Goal: Book appointment/travel/reservation

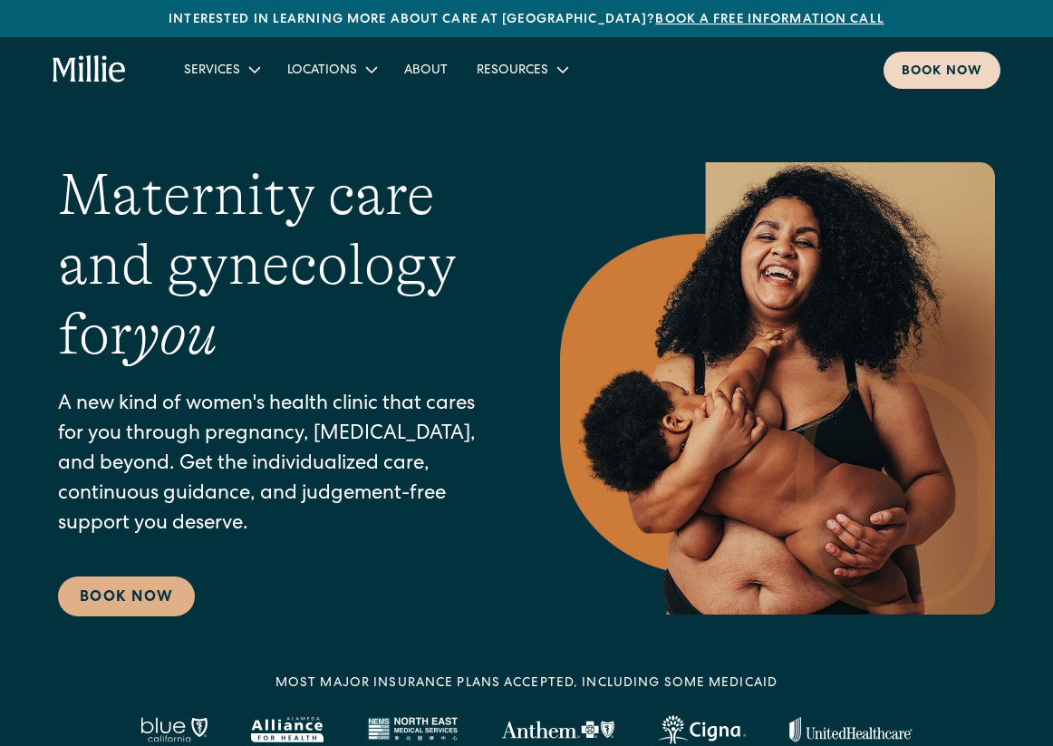
click at [931, 72] on div "Book now" at bounding box center [942, 72] width 81 height 19
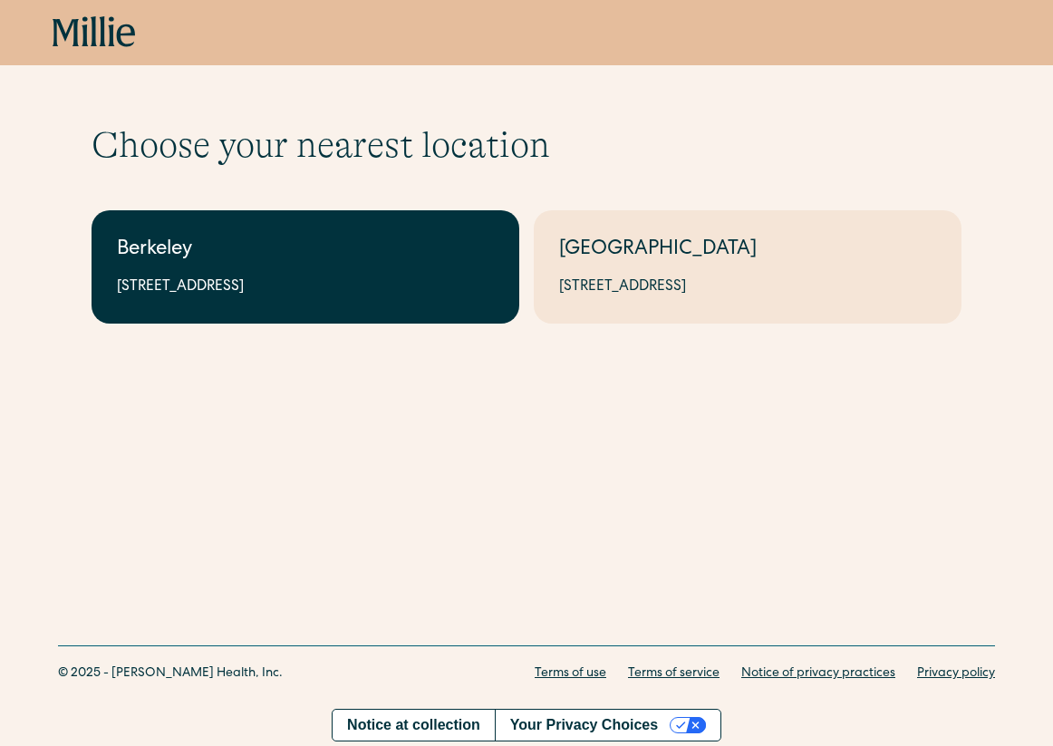
click at [476, 291] on div "2999 Regent St, Suite 524, Berkeley, CA 94705" at bounding box center [305, 287] width 377 height 22
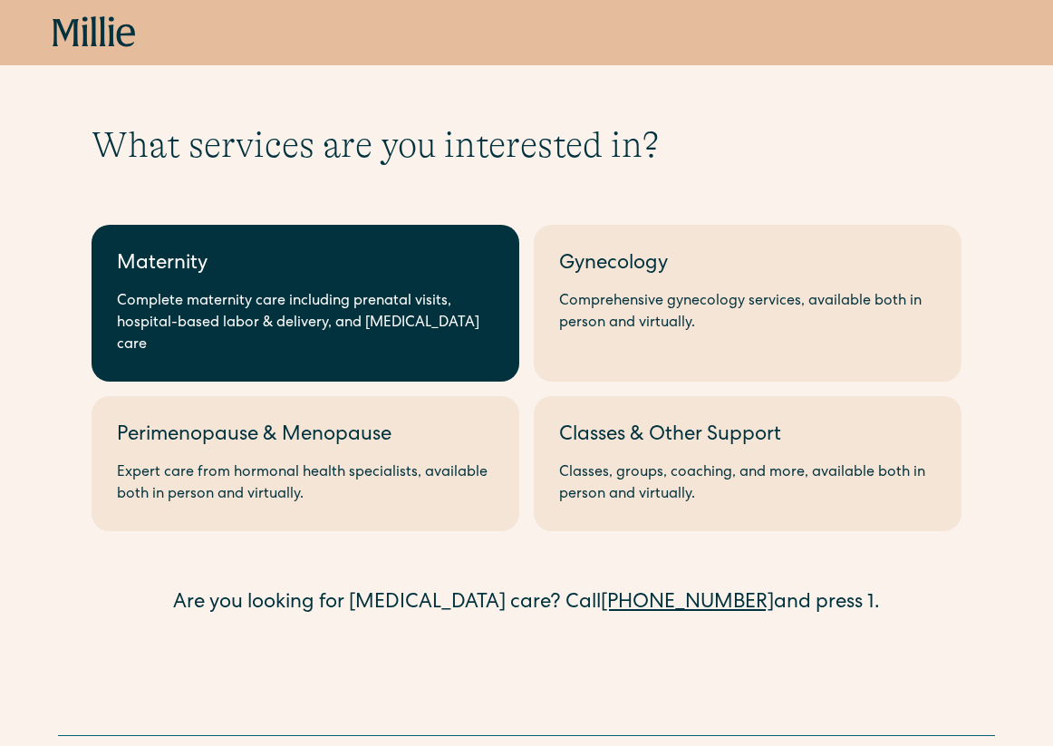
click at [471, 331] on div "Complete maternity care including prenatal visits, hospital-based labor & deliv…" at bounding box center [305, 323] width 377 height 65
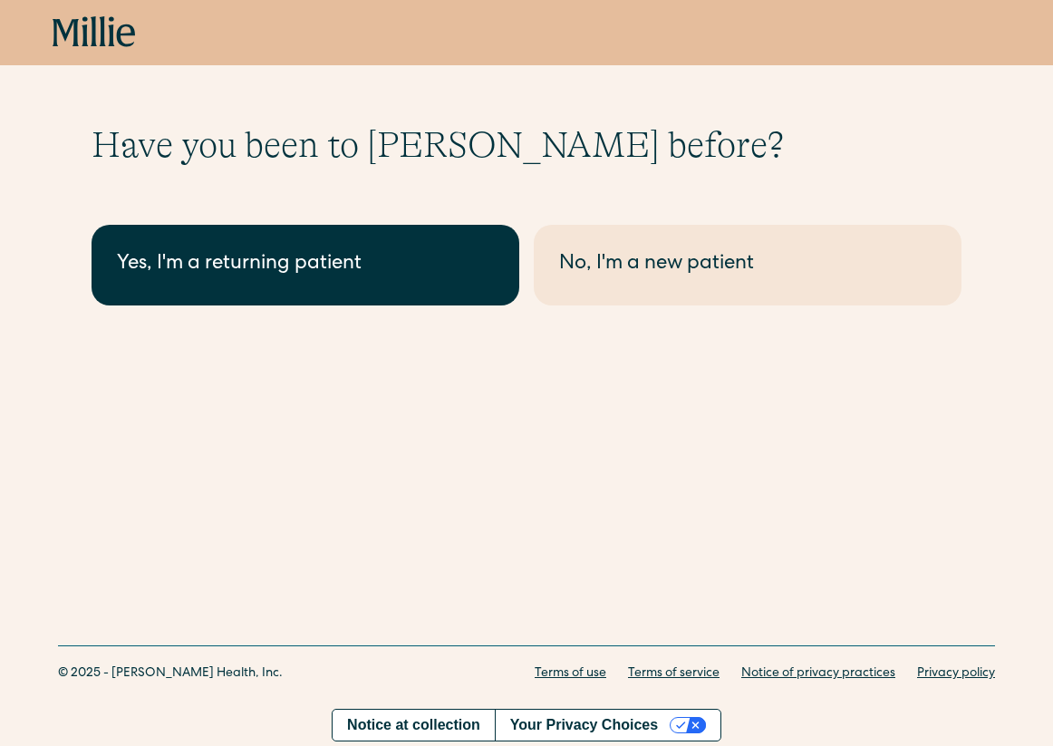
click at [459, 287] on link "Yes, I'm a returning patient" at bounding box center [306, 265] width 428 height 81
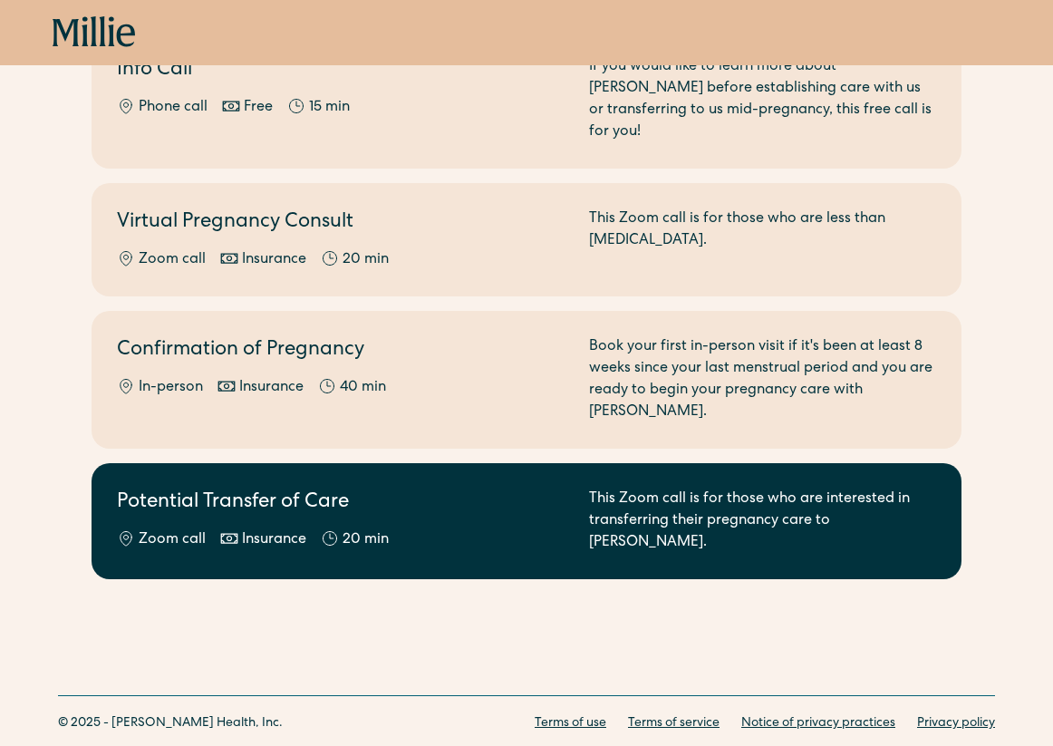
scroll to position [237, 0]
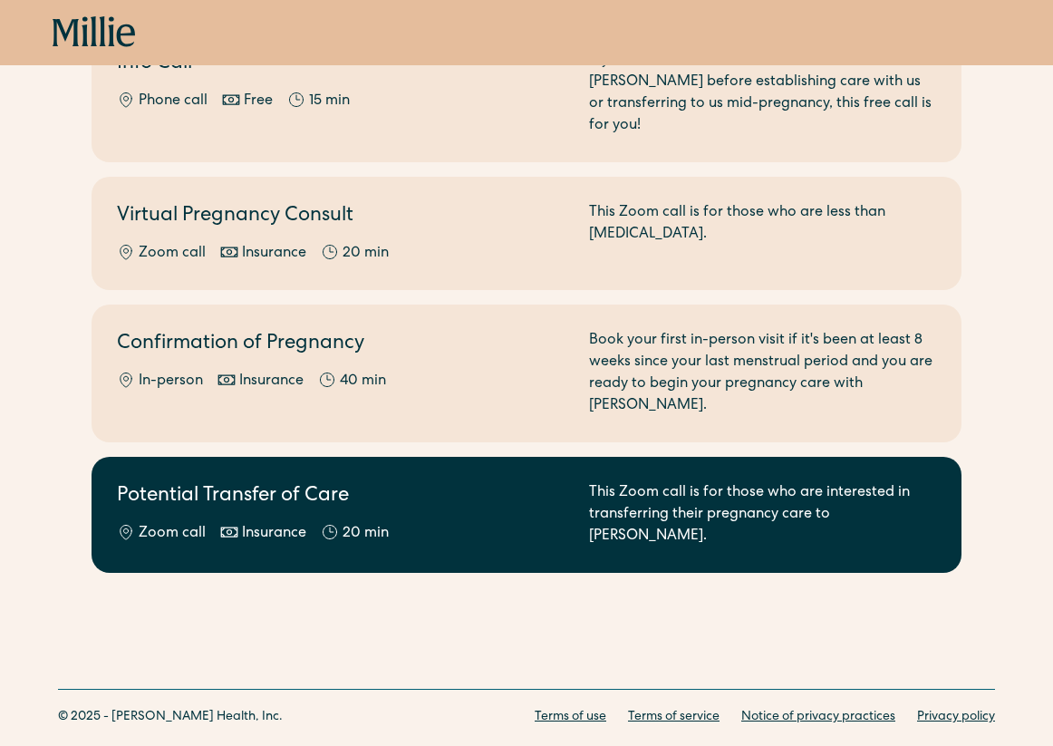
click at [455, 523] on div "Zoom call Insurance 20 min" at bounding box center [342, 534] width 450 height 22
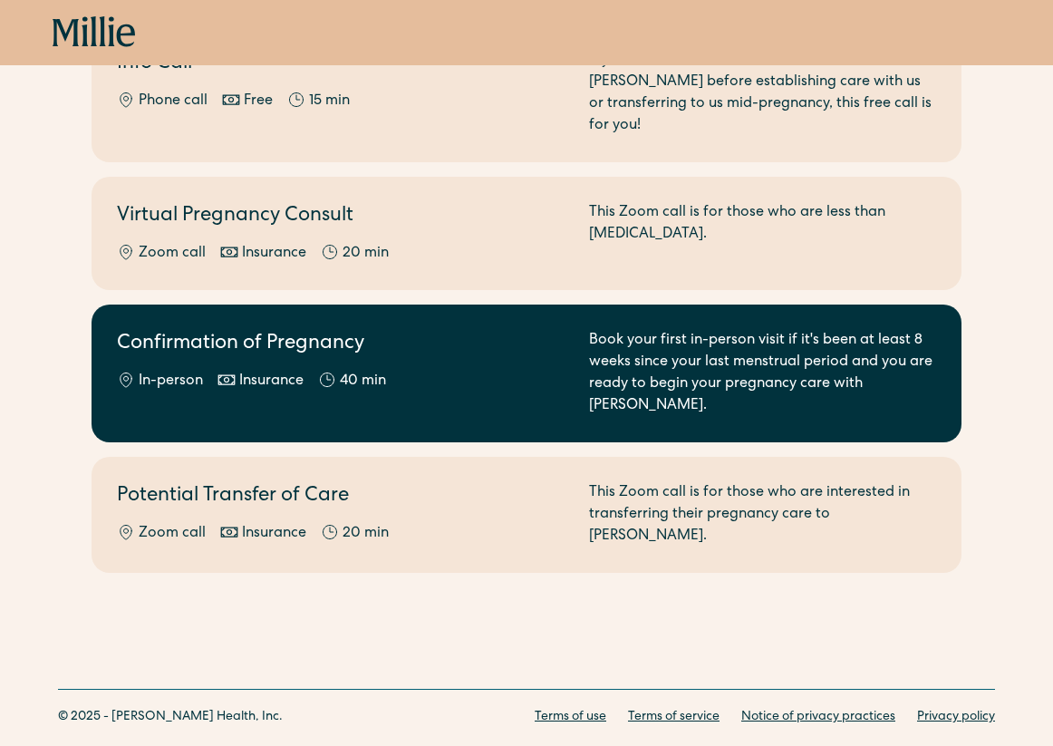
click at [308, 330] on h2 "Confirmation of Pregnancy" at bounding box center [342, 345] width 450 height 30
click at [310, 345] on div "Confirmation of Pregnancy In-person Insurance 40 min" at bounding box center [342, 373] width 450 height 87
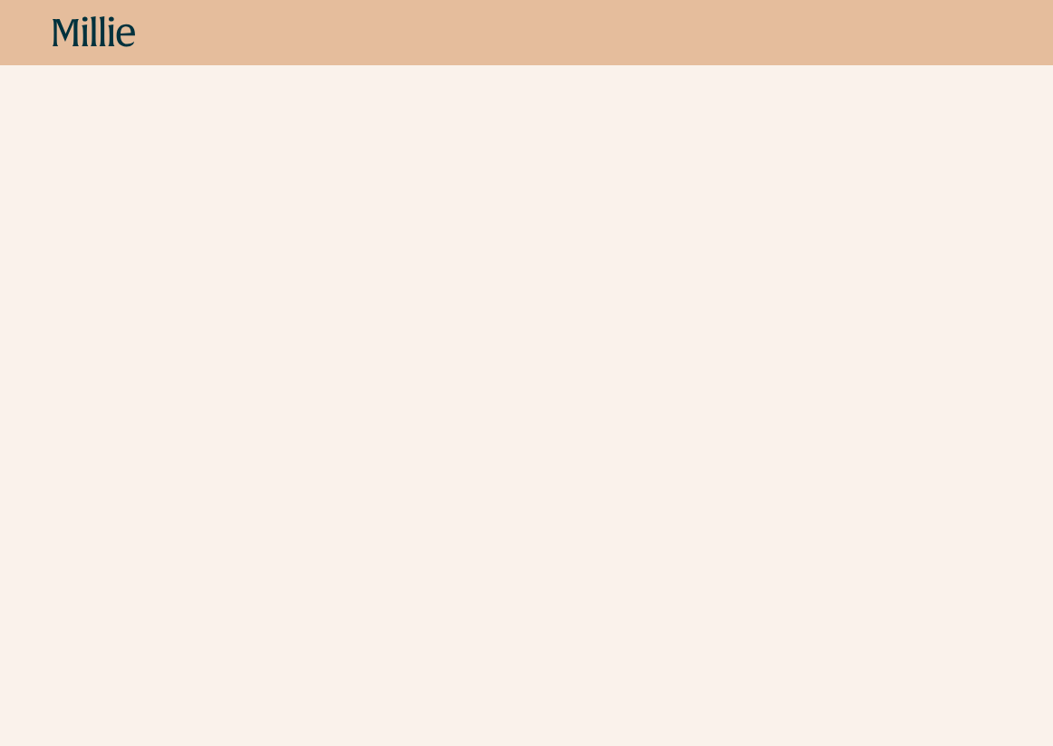
scroll to position [600, 0]
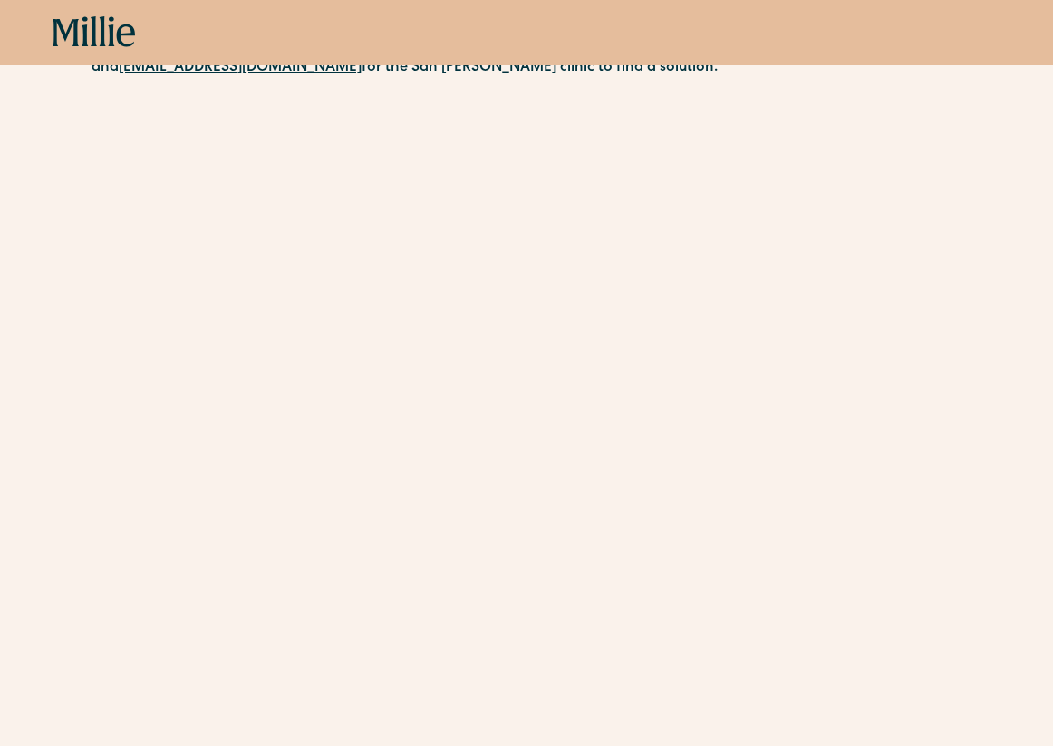
scroll to position [392, 0]
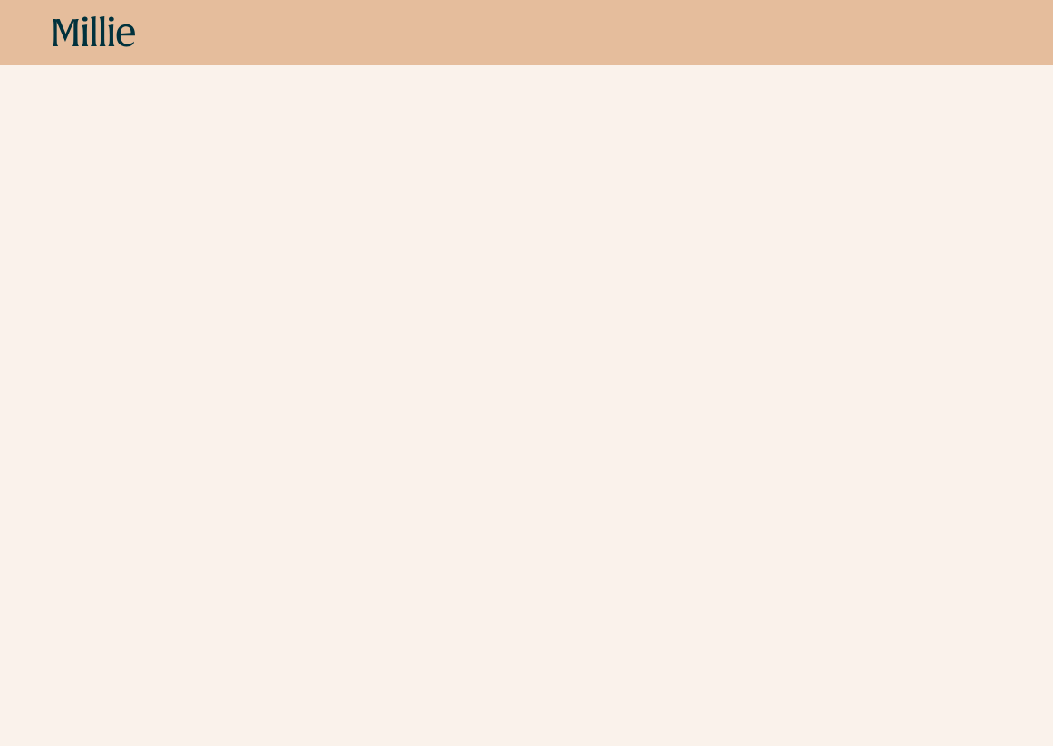
scroll to position [485, 0]
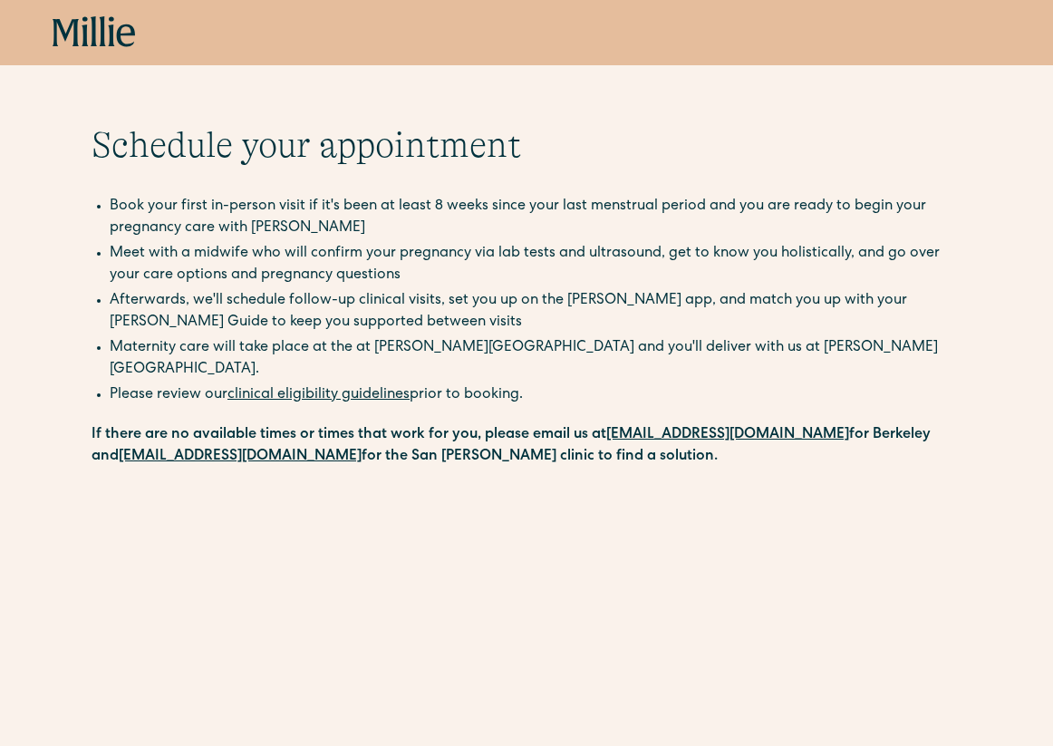
click at [78, 34] on icon at bounding box center [94, 32] width 83 height 33
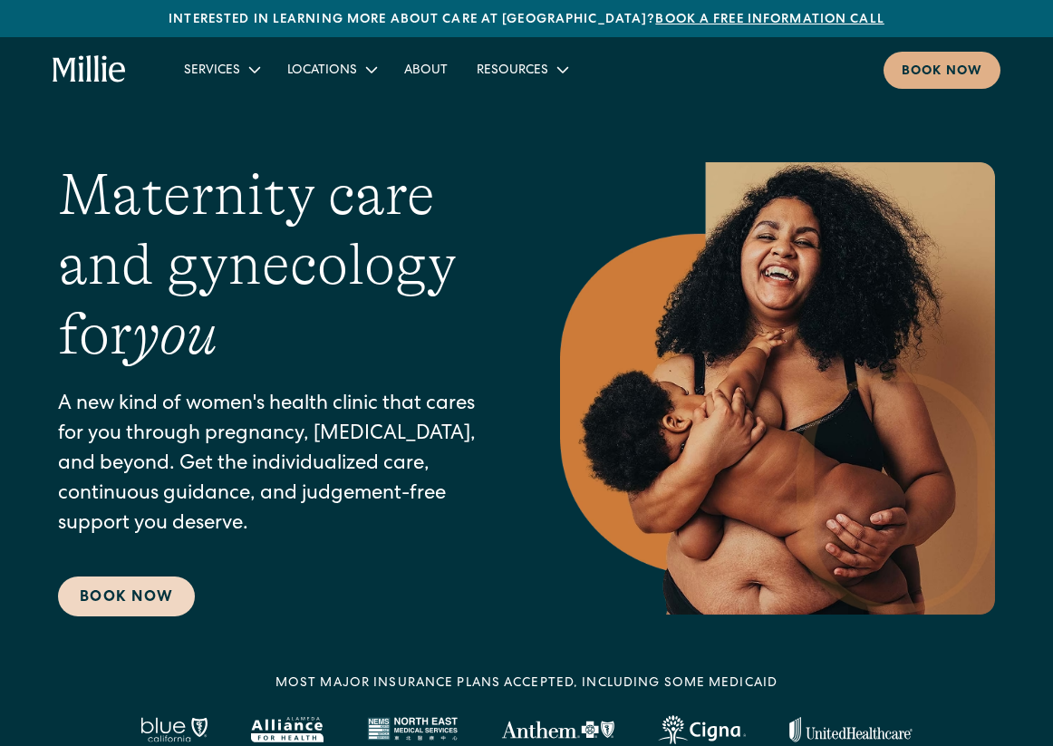
click at [188, 600] on link "Book Now" at bounding box center [126, 596] width 137 height 40
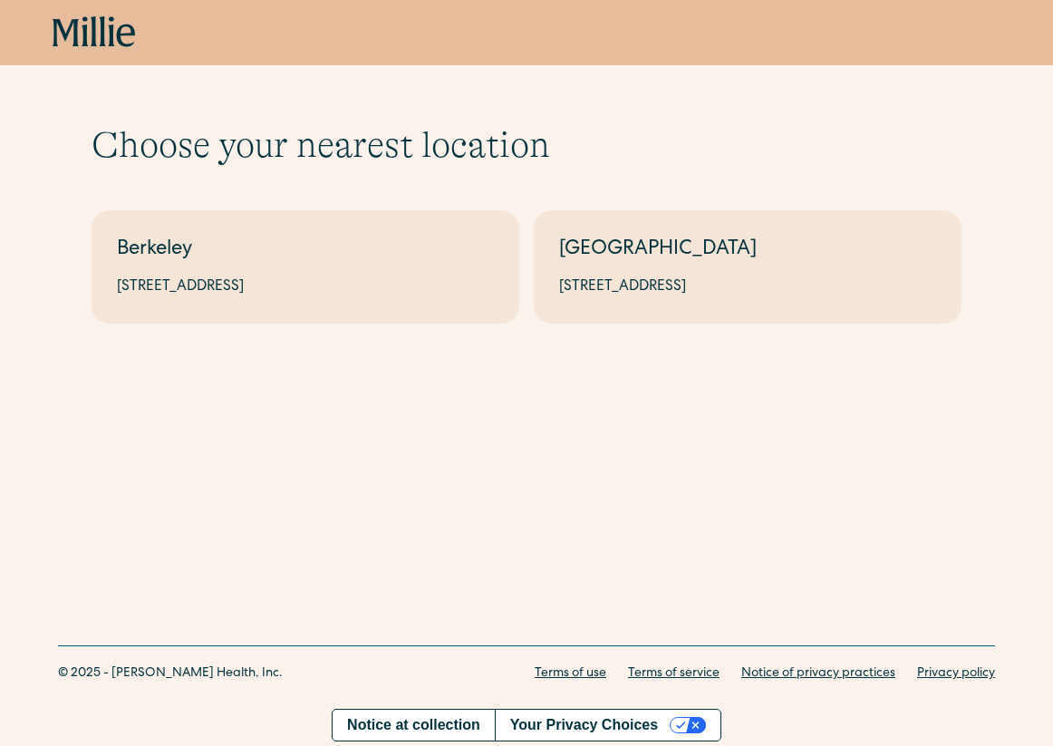
click at [342, 350] on div "Choose your nearest location Shows if there's no [GEOGRAPHIC_DATA][STREET_ADDRE…" at bounding box center [526, 223] width 1053 height 316
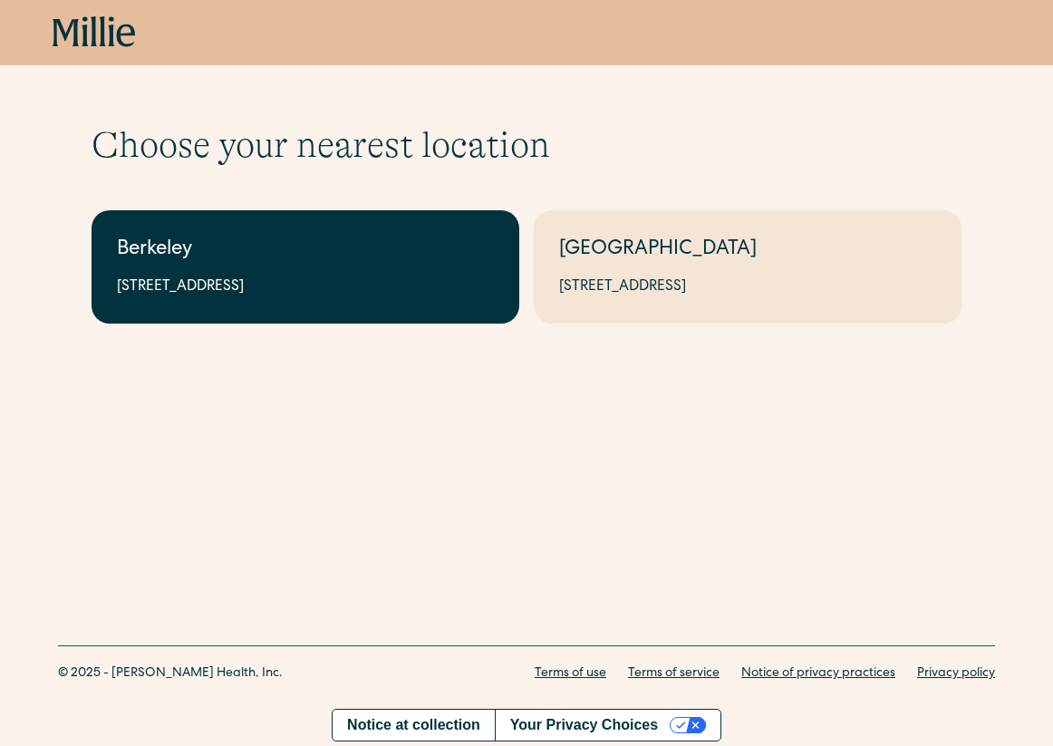
click at [326, 284] on div "[STREET_ADDRESS]" at bounding box center [305, 287] width 377 height 22
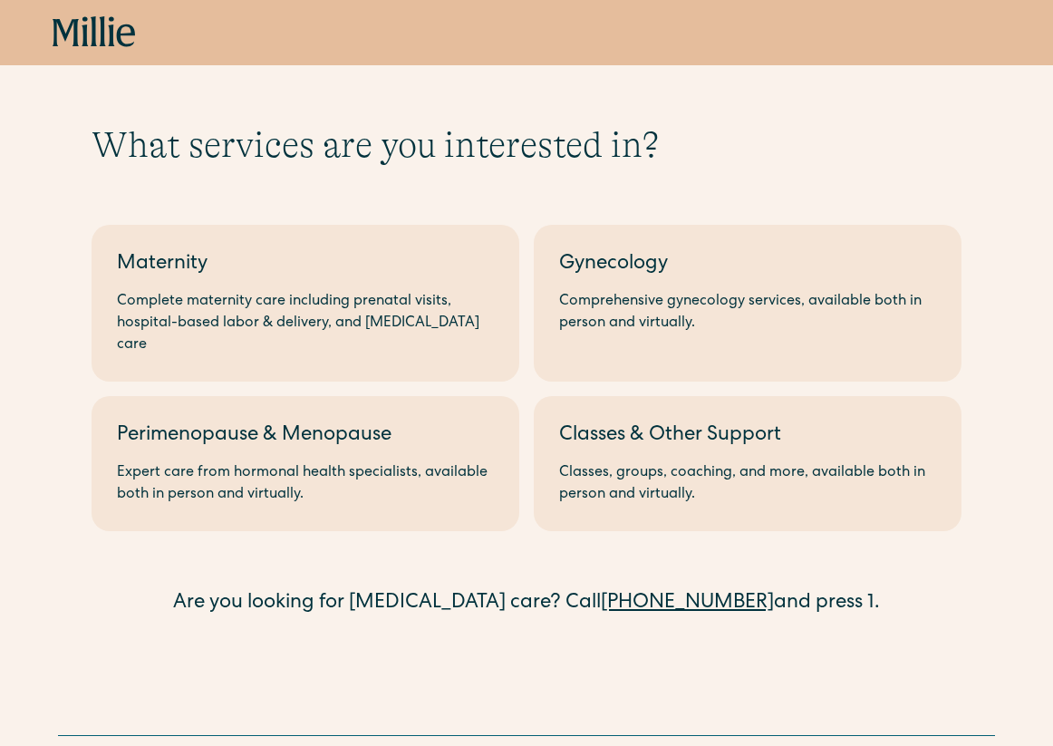
scroll to position [71, 0]
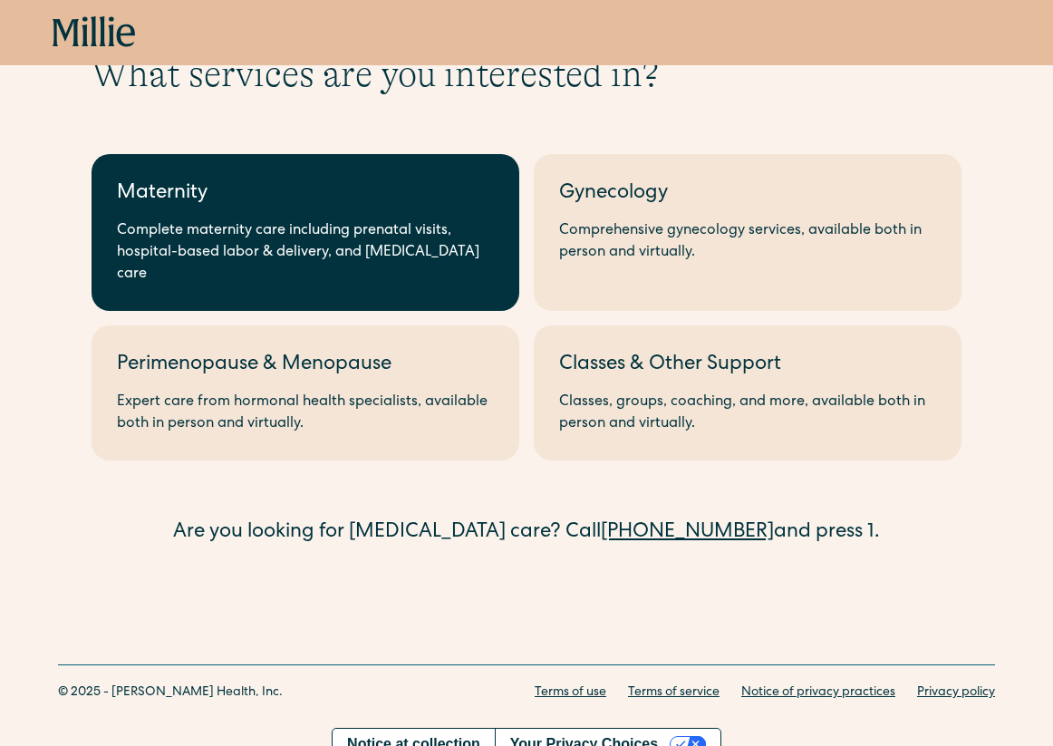
click at [440, 235] on div "Complete maternity care including prenatal visits, hospital-based labor & deliv…" at bounding box center [305, 252] width 377 height 65
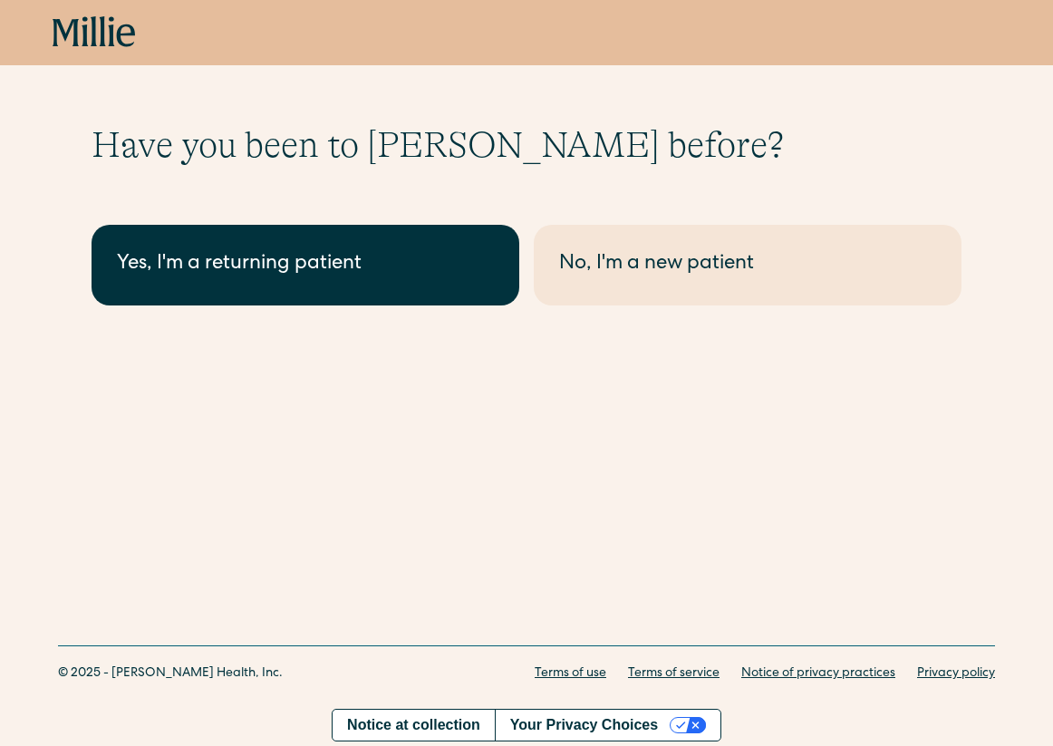
click at [454, 291] on link "Yes, I'm a returning patient" at bounding box center [306, 265] width 428 height 81
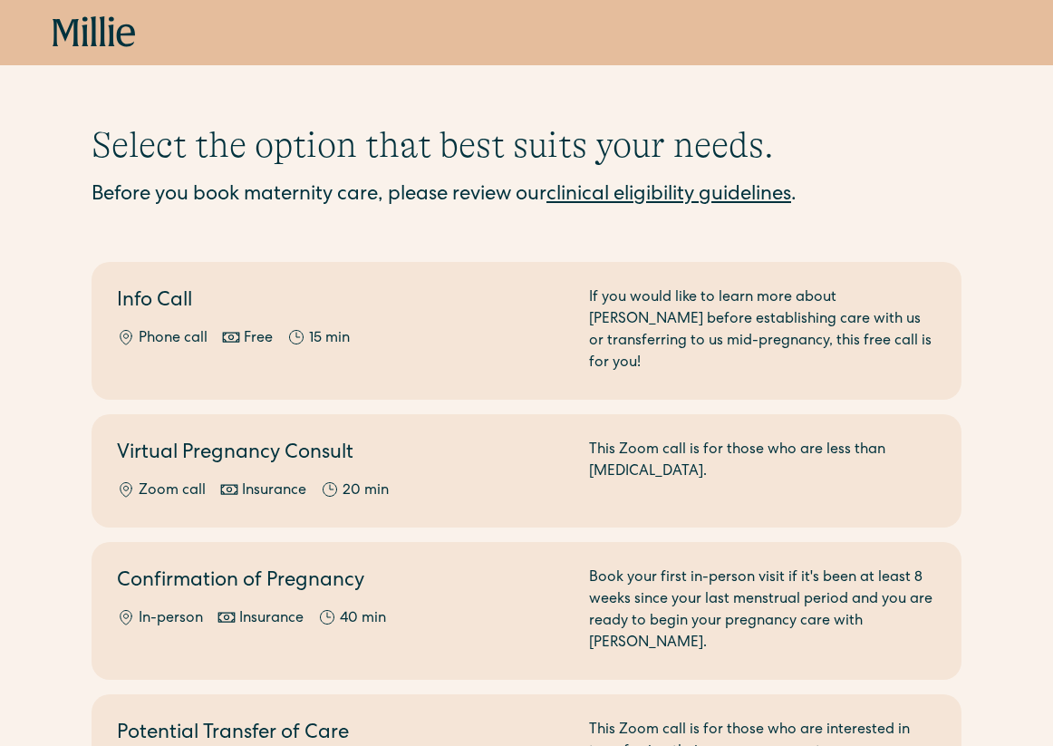
scroll to position [237, 0]
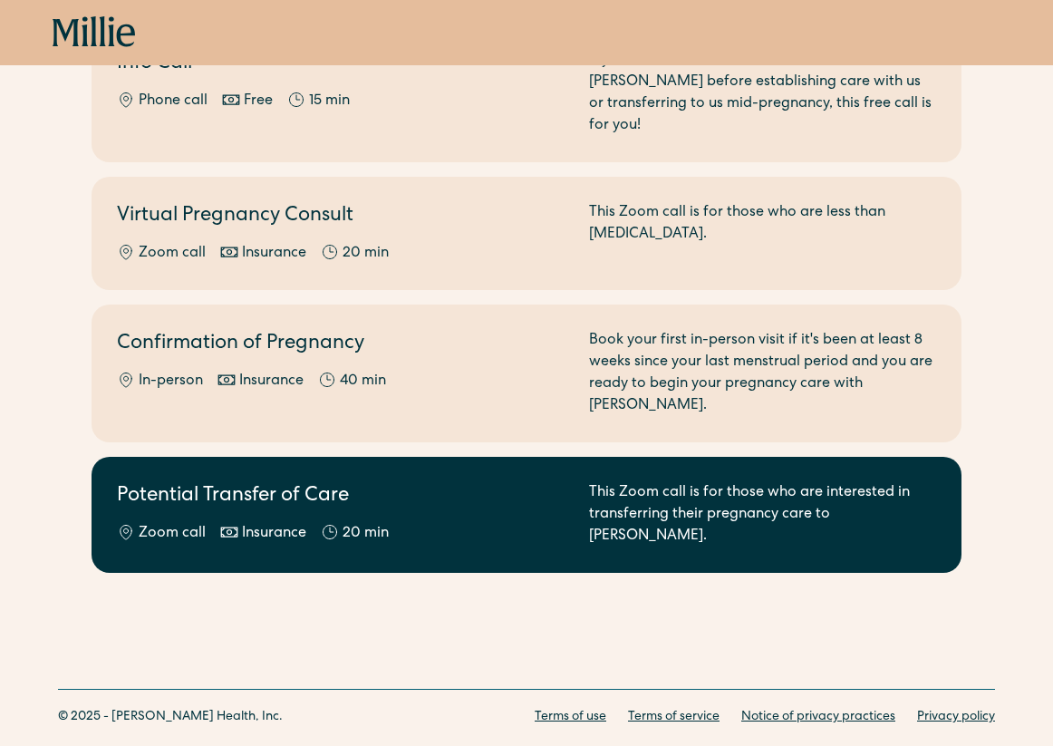
click at [390, 482] on h2 "Potential Transfer of Care" at bounding box center [342, 497] width 450 height 30
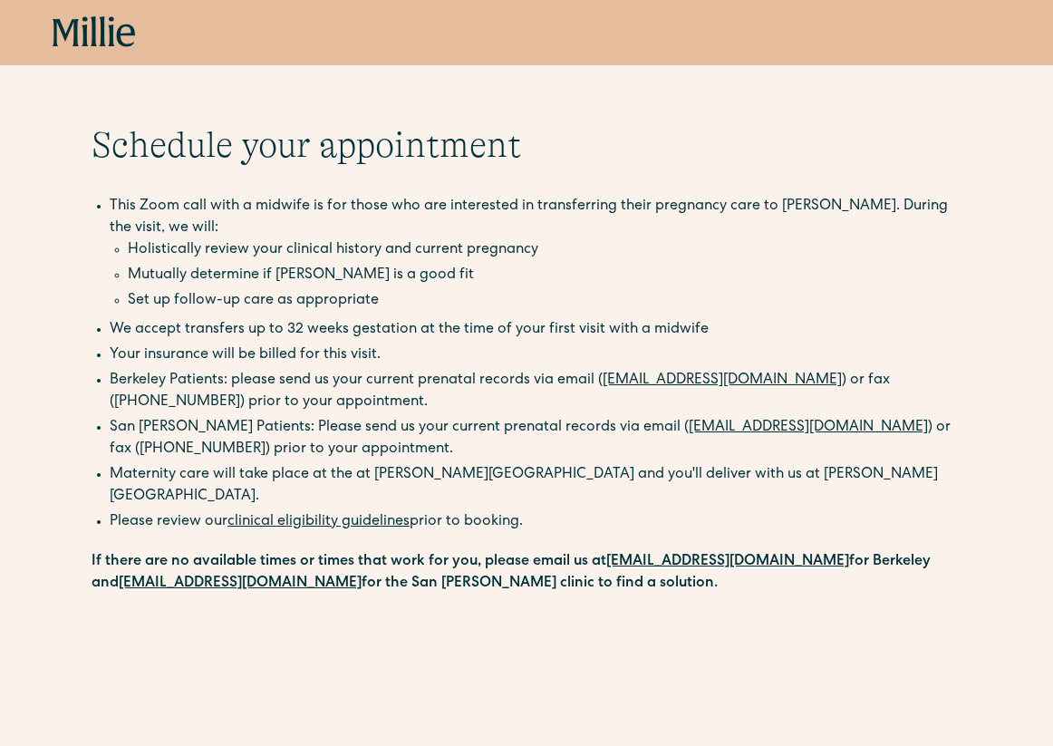
click at [73, 35] on icon at bounding box center [66, 32] width 26 height 27
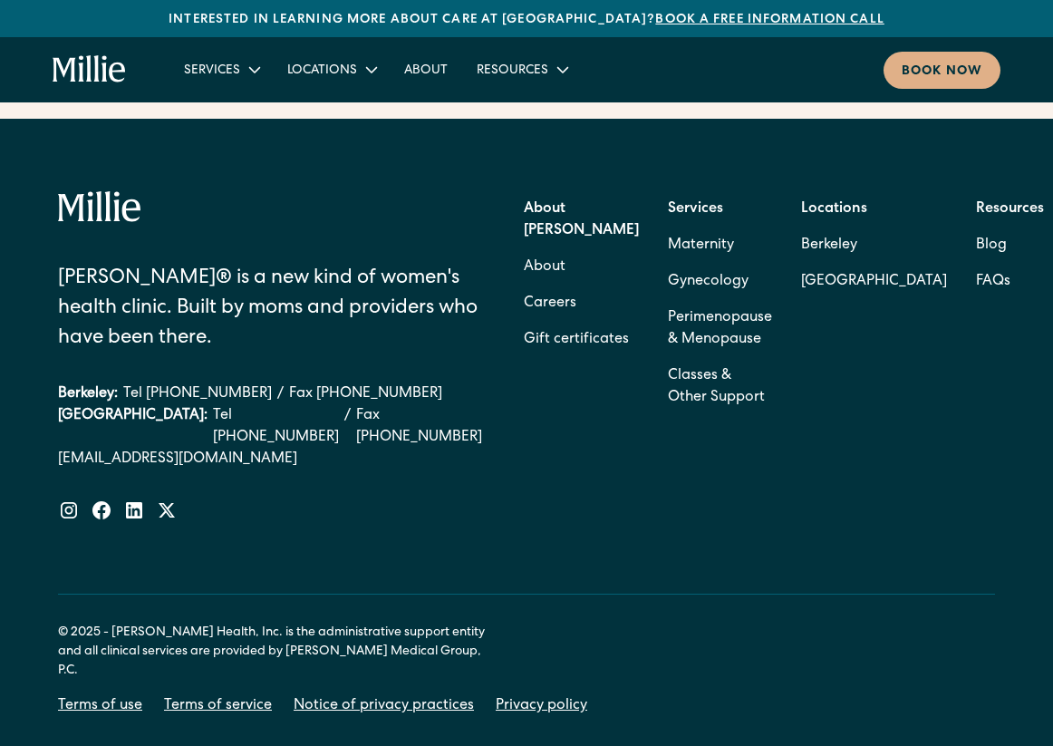
scroll to position [8061, 0]
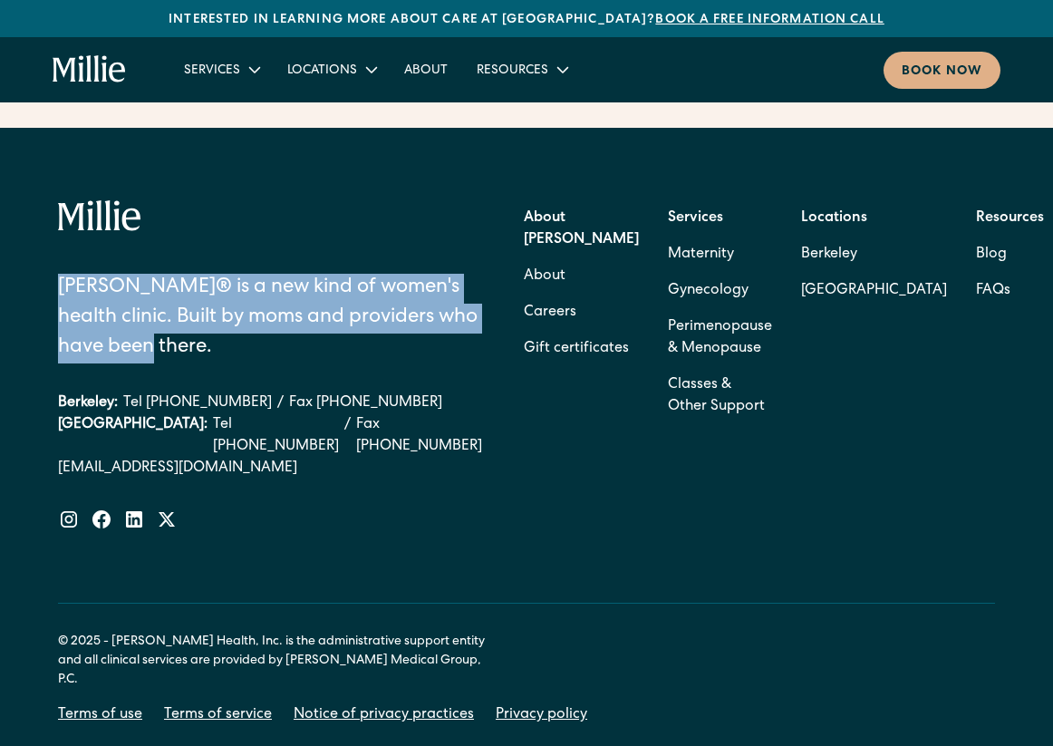
drag, startPoint x: 142, startPoint y: 323, endPoint x: 52, endPoint y: 174, distance: 174.8
click at [52, 175] on div "[PERSON_NAME]® is a new kind of women's health clinic. Built by moms and provid…" at bounding box center [526, 463] width 1053 height 671
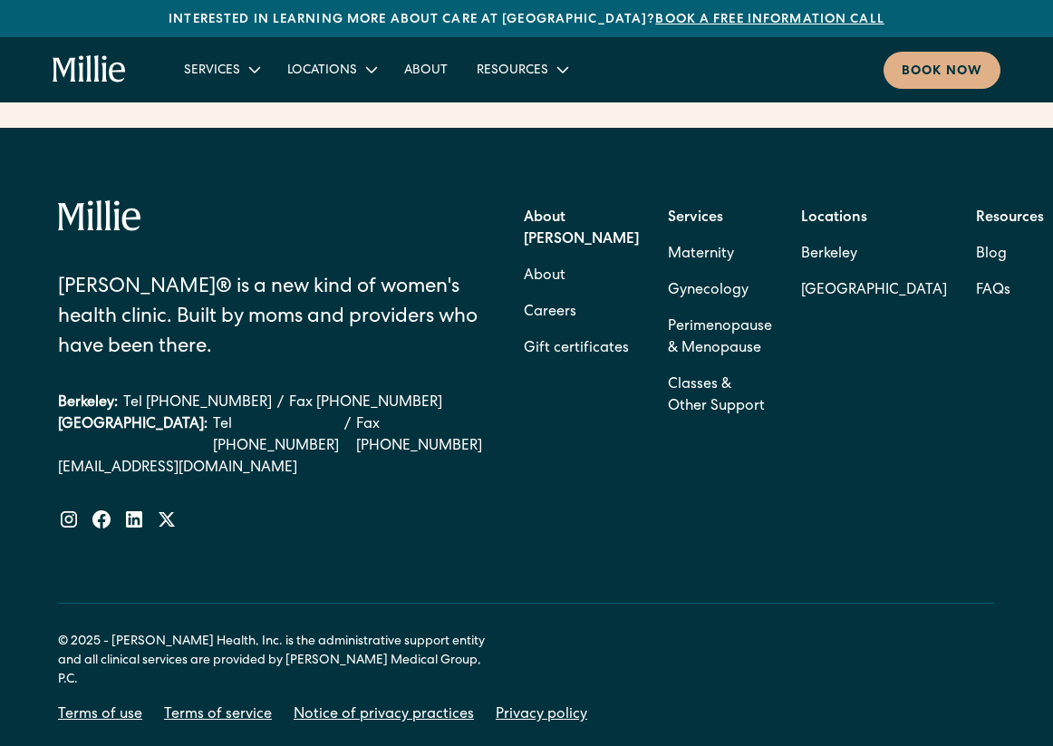
click at [52, 174] on div "[PERSON_NAME]® is a new kind of women's health clinic. Built by moms and provid…" at bounding box center [526, 463] width 1053 height 671
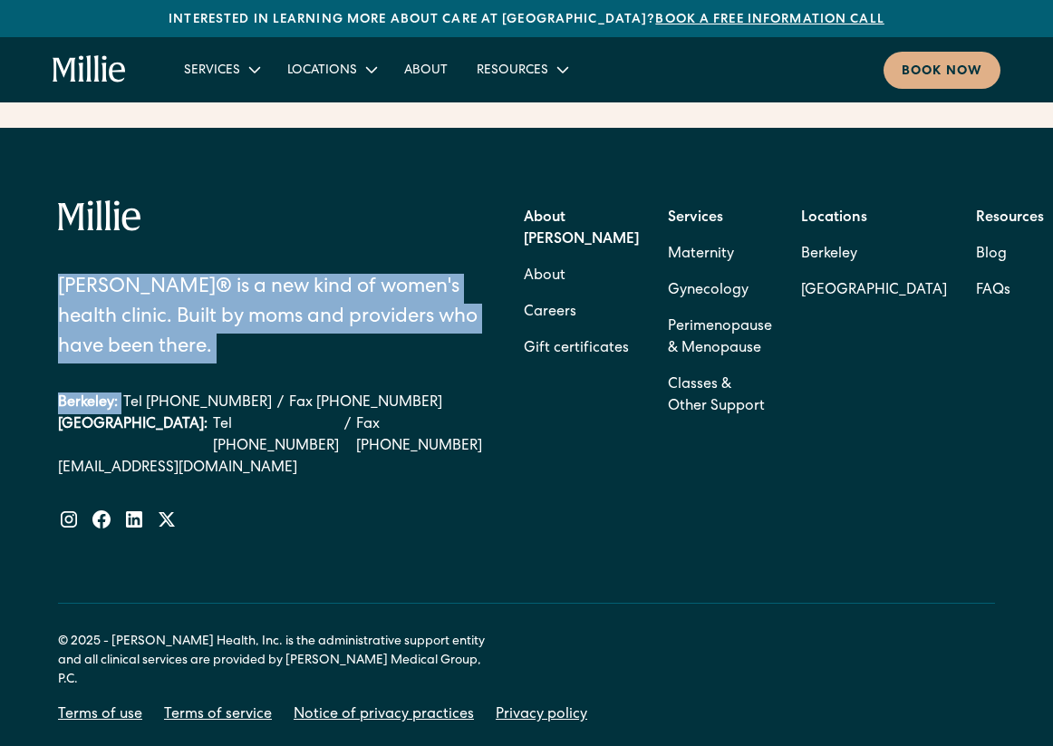
drag, startPoint x: 136, startPoint y: 333, endPoint x: 49, endPoint y: 246, distance: 122.4
click at [49, 247] on div "Millie® is a new kind of women's health clinic. Built by moms and providers who…" at bounding box center [526, 463] width 1053 height 671
click at [49, 246] on div "Millie® is a new kind of women's health clinic. Built by moms and providers who…" at bounding box center [526, 463] width 1053 height 671
drag, startPoint x: 61, startPoint y: 253, endPoint x: 147, endPoint y: 318, distance: 108.0
click at [147, 318] on div "Millie® is a new kind of women's health clinic. Built by moms and providers who…" at bounding box center [270, 319] width 424 height 90
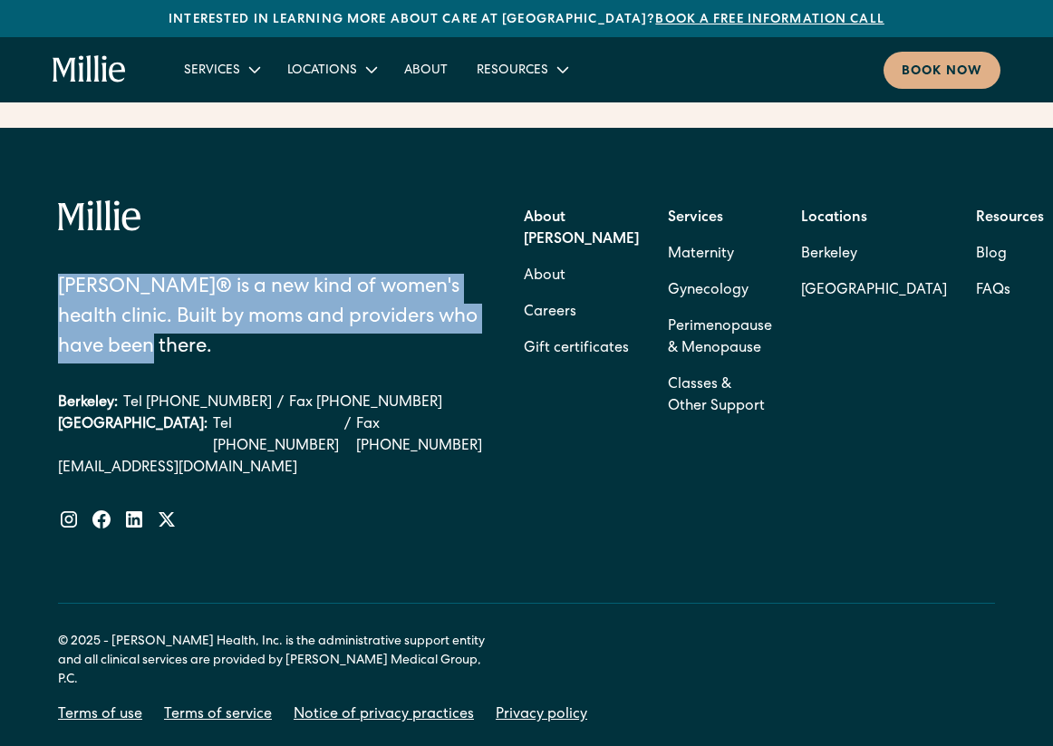
click at [147, 318] on div "Millie® is a new kind of women's health clinic. Built by moms and providers who…" at bounding box center [270, 319] width 424 height 90
drag, startPoint x: 134, startPoint y: 318, endPoint x: 53, endPoint y: 258, distance: 100.4
click at [54, 258] on div "Millie® is a new kind of women's health clinic. Built by moms and providers who…" at bounding box center [526, 463] width 1053 height 671
click at [53, 258] on div "Millie® is a new kind of women's health clinic. Built by moms and providers who…" at bounding box center [526, 463] width 1053 height 671
drag, startPoint x: 53, startPoint y: 258, endPoint x: 165, endPoint y: 332, distance: 133.4
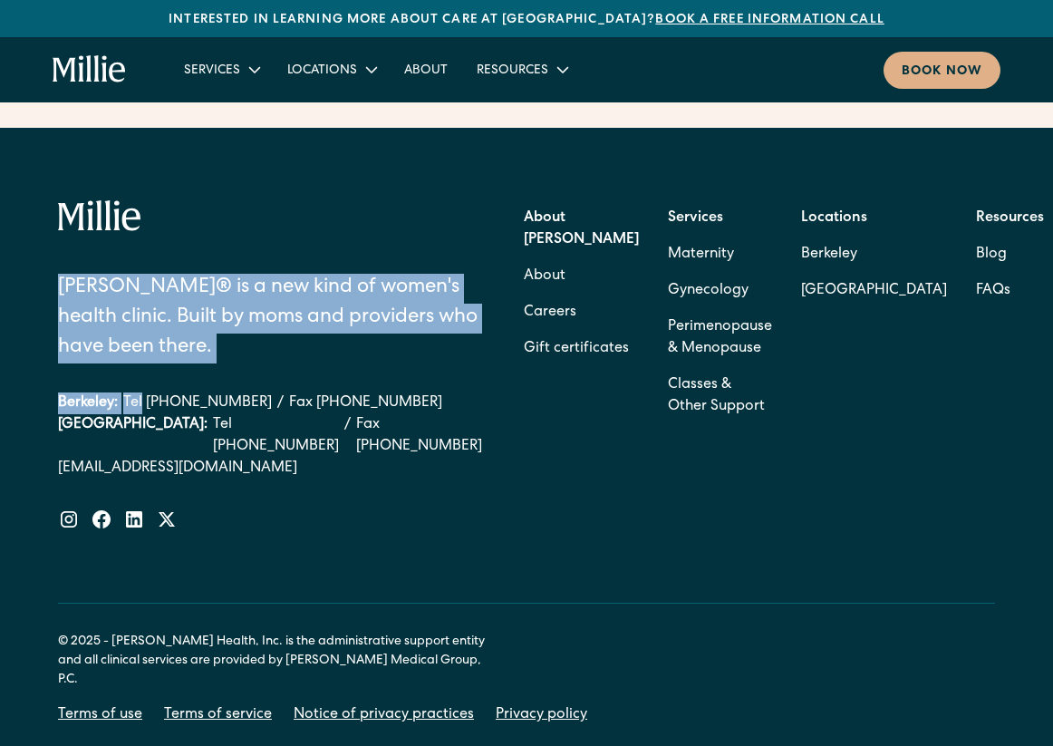
click at [165, 332] on div "Millie® is a new kind of women's health clinic. Built by moms and providers who…" at bounding box center [526, 463] width 1053 height 671
click at [165, 332] on div "Millie® is a new kind of women's health clinic. Built by moms and providers who…" at bounding box center [270, 377] width 424 height 206
drag, startPoint x: 150, startPoint y: 324, endPoint x: 65, endPoint y: 248, distance: 113.6
click at [65, 274] on div "[PERSON_NAME]® is a new kind of women's health clinic. Built by moms and provid…" at bounding box center [270, 319] width 424 height 90
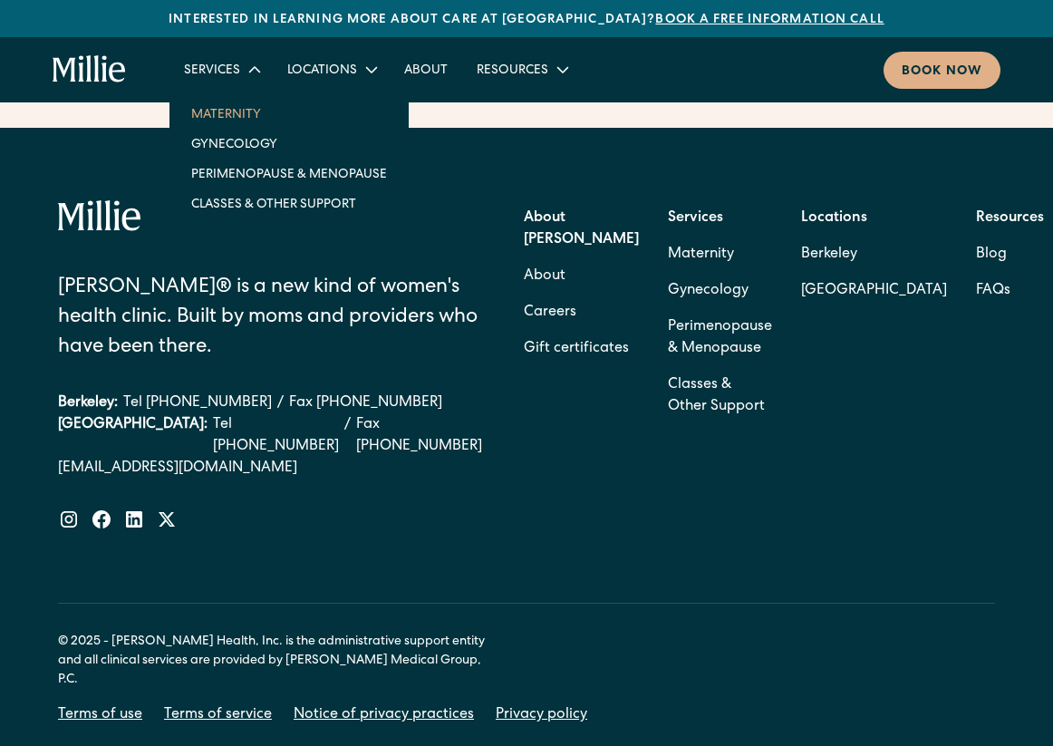
click at [243, 122] on link "Maternity" at bounding box center [289, 114] width 225 height 30
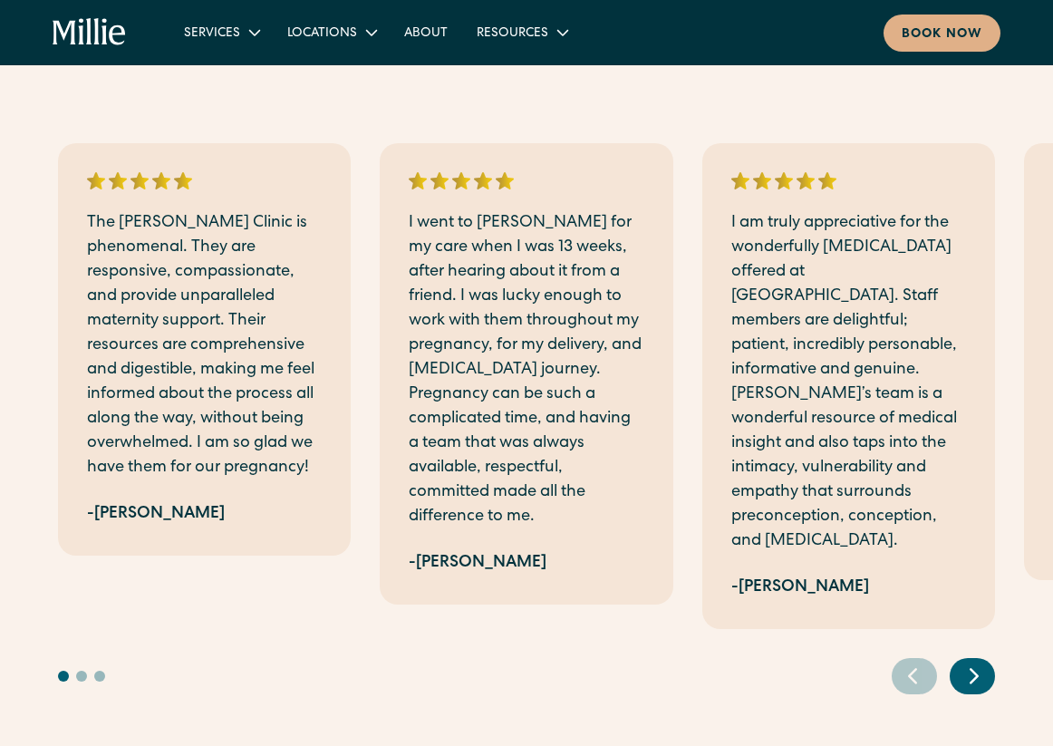
scroll to position [4453, 0]
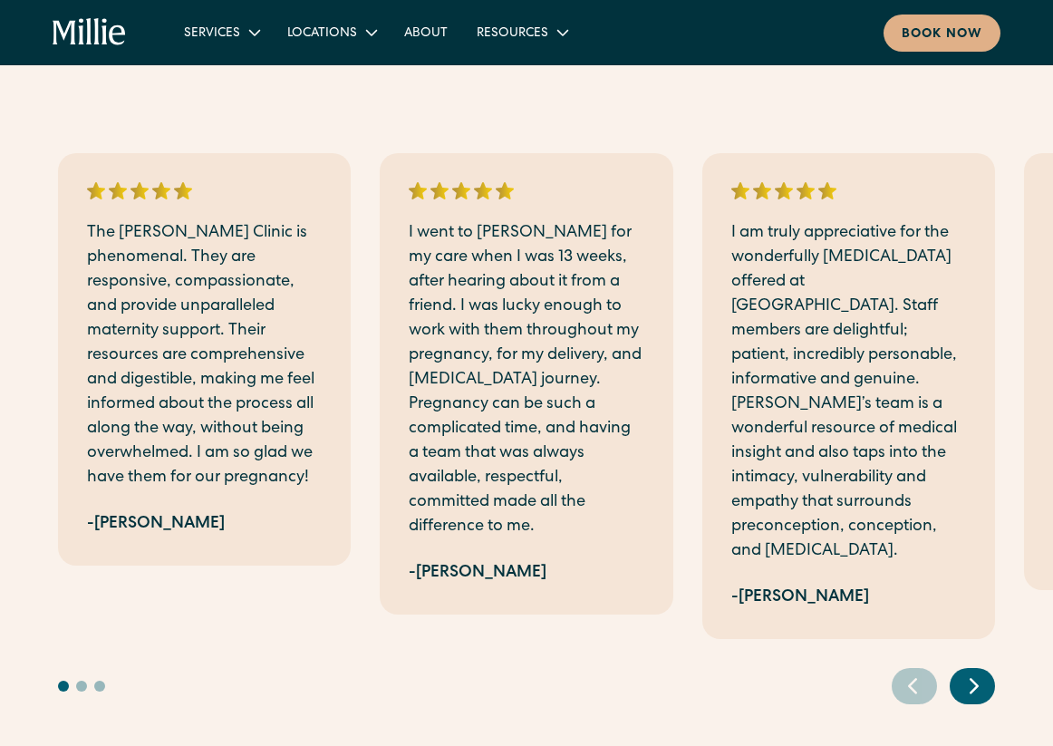
click at [922, 9] on div "Services Maternity Gynecology Perimenopause & Menopause Classes & Other Support…" at bounding box center [526, 32] width 1053 height 65
click at [912, 38] on div "Book now" at bounding box center [942, 34] width 81 height 19
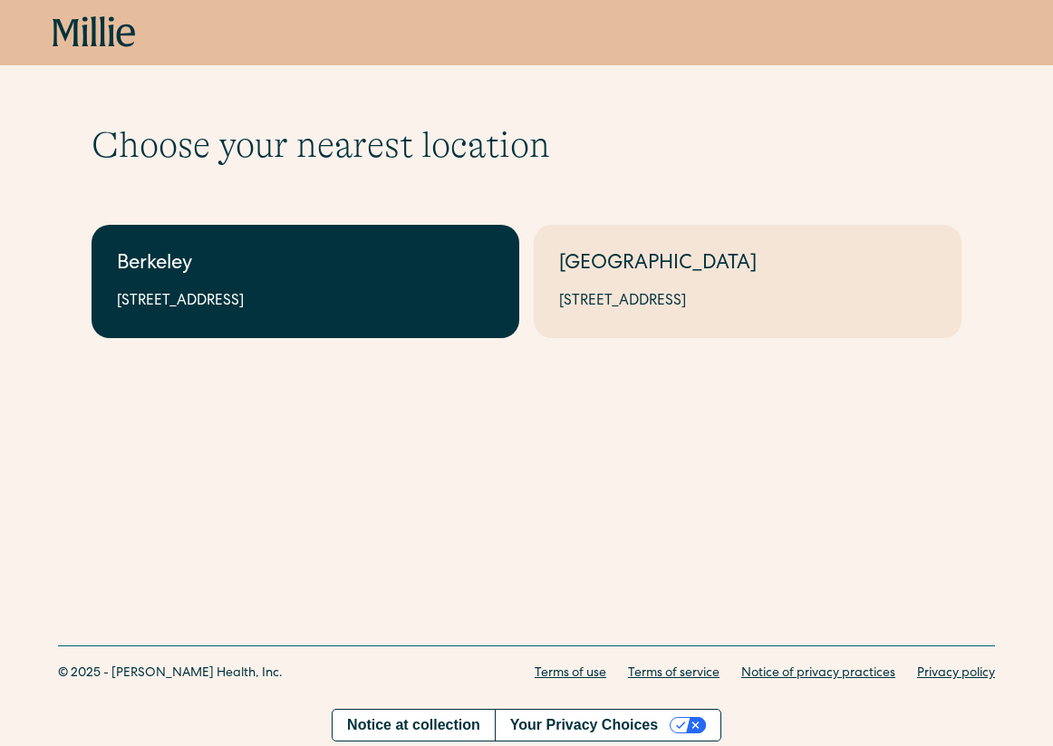
click at [399, 306] on div "2999 Regent St, Suite 524, Berkeley, CA 94705" at bounding box center [305, 302] width 377 height 22
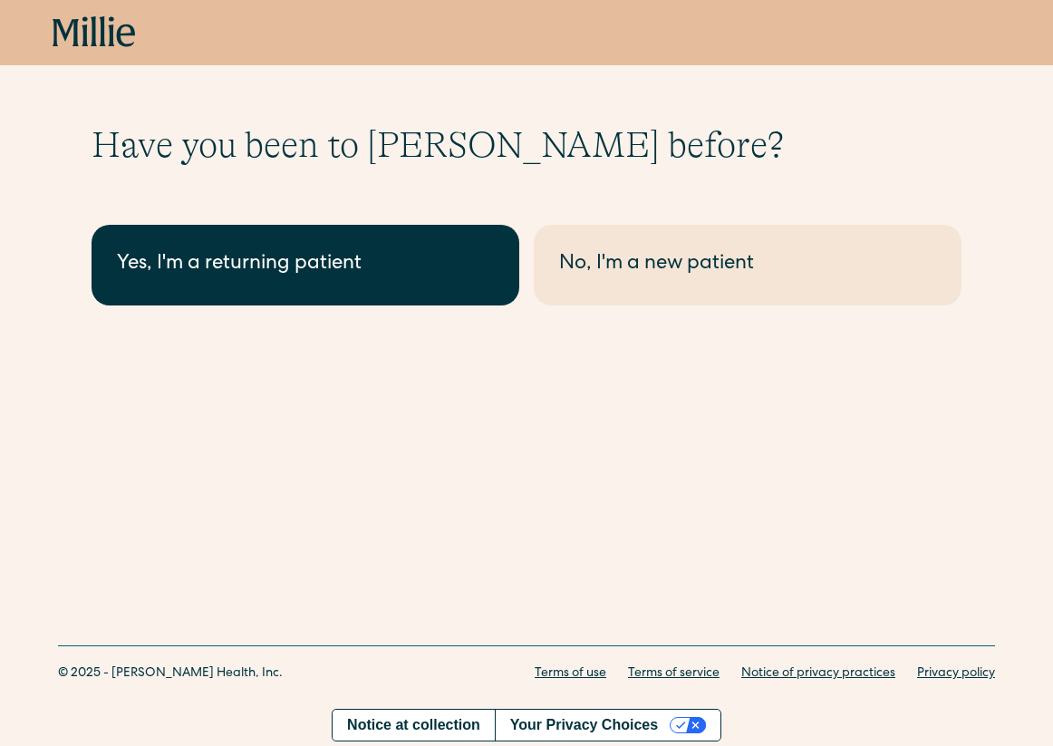
click at [382, 278] on div "Yes, I'm a returning patient" at bounding box center [305, 265] width 377 height 30
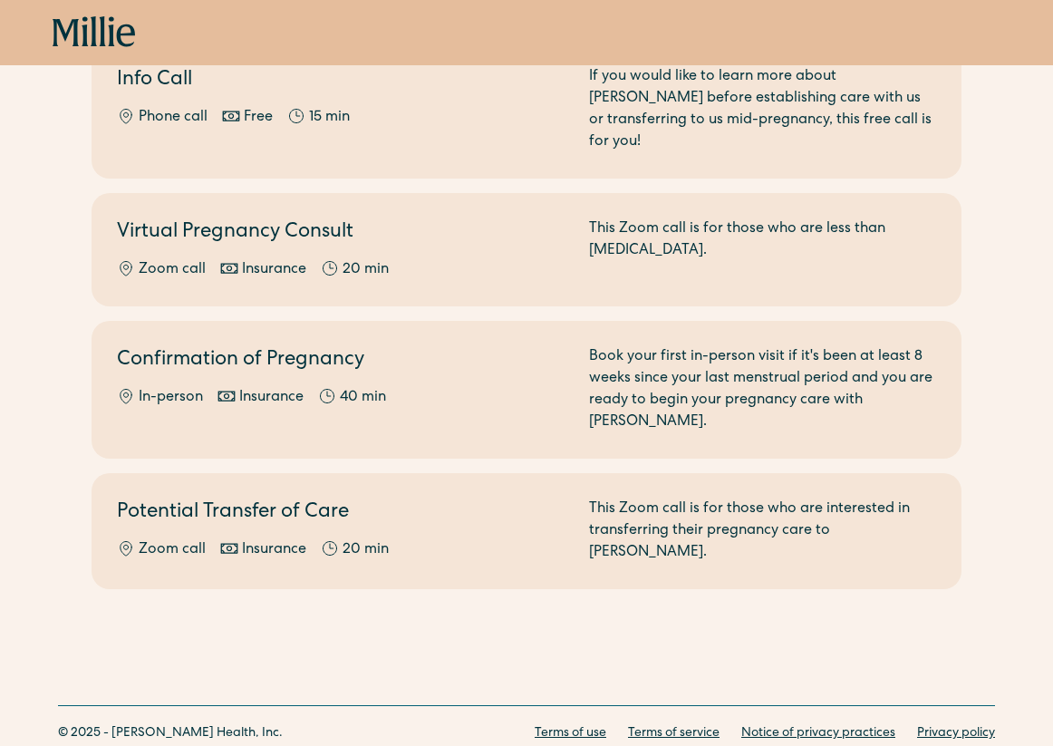
scroll to position [237, 0]
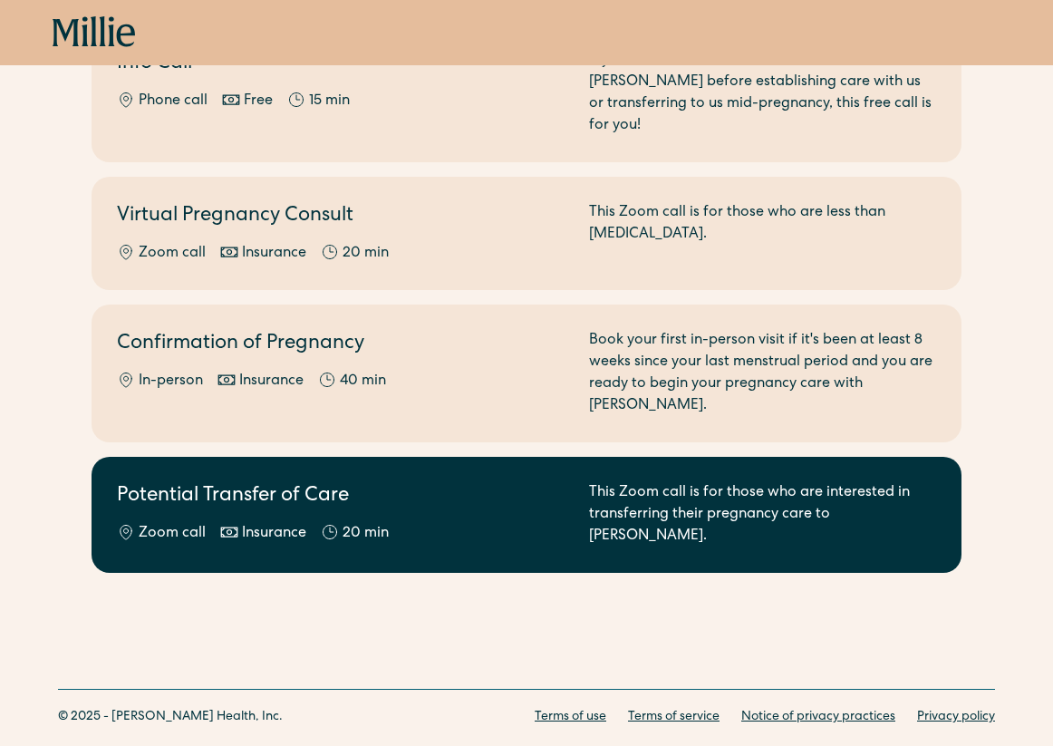
click at [374, 523] on div "20 min" at bounding box center [366, 534] width 46 height 22
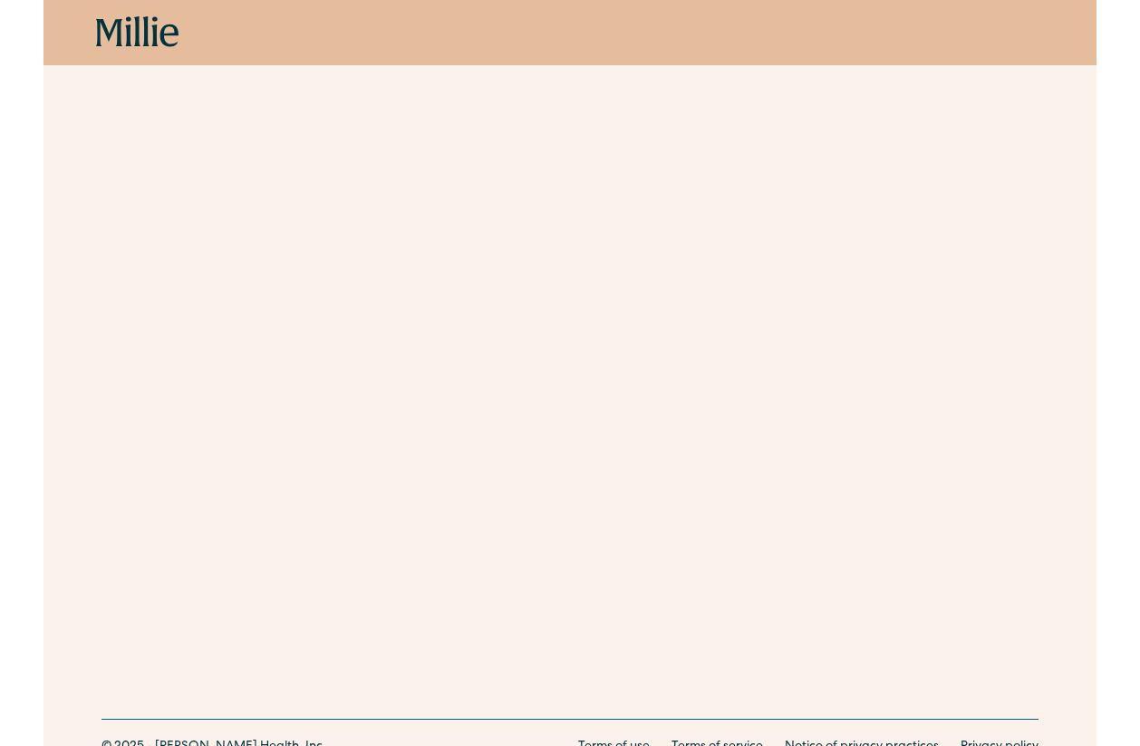
scroll to position [800, 0]
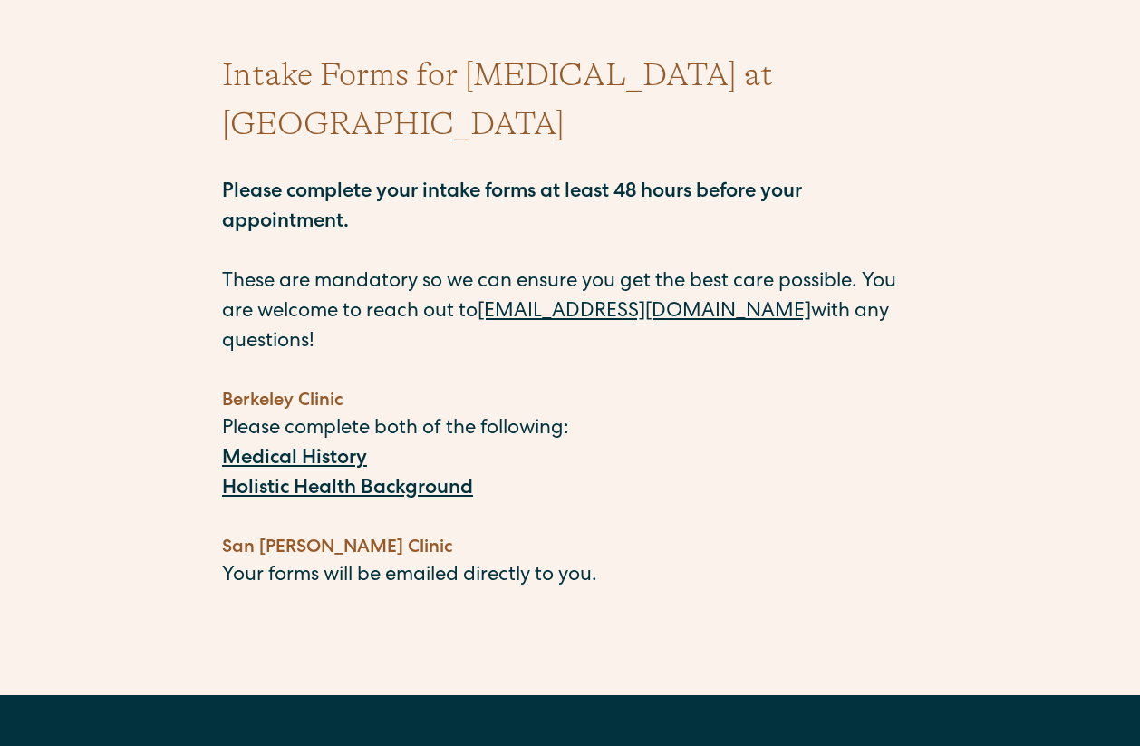
scroll to position [131, 0]
